Goal: Check status: Check status

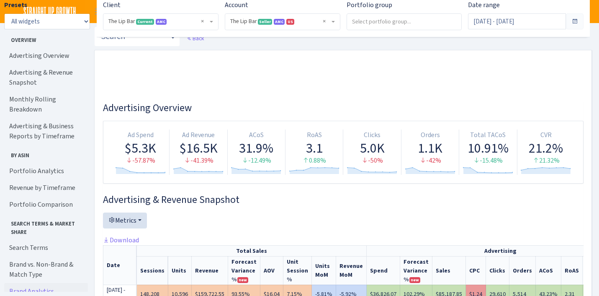
select select "2713864224225319"
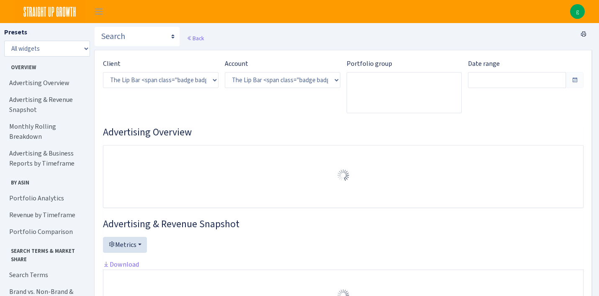
select select "2713864224225319"
type input "[DATE] - [DATE]"
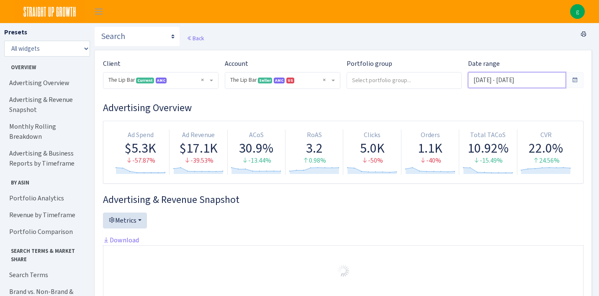
click at [519, 80] on input "[DATE] - [DATE]" at bounding box center [517, 80] width 98 height 16
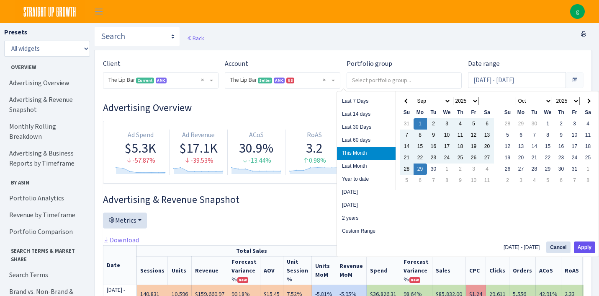
click at [585, 248] on button "Apply" at bounding box center [584, 247] width 21 height 12
type input "[DATE] - [DATE]"
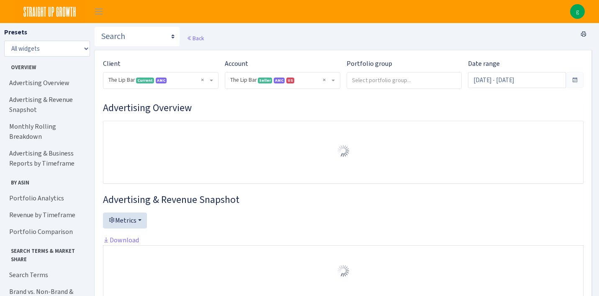
select select "2713864224225319"
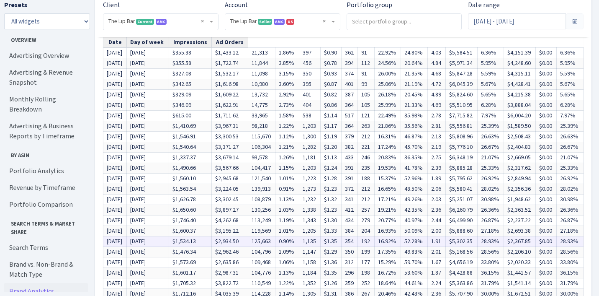
scroll to position [577, 0]
